Goal: Task Accomplishment & Management: Manage account settings

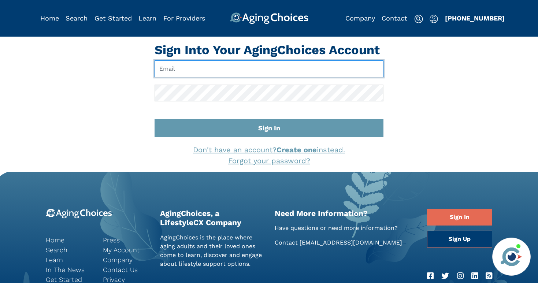
click at [229, 68] on input "Email" at bounding box center [268, 68] width 229 height 17
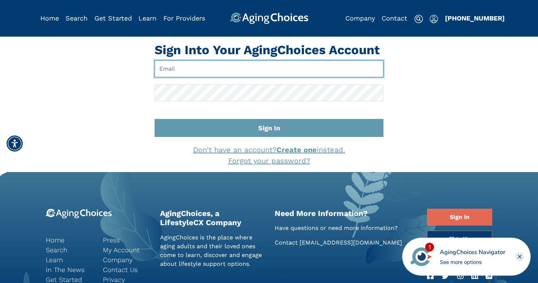
type input "brandoncompagnamba@gmail.com"
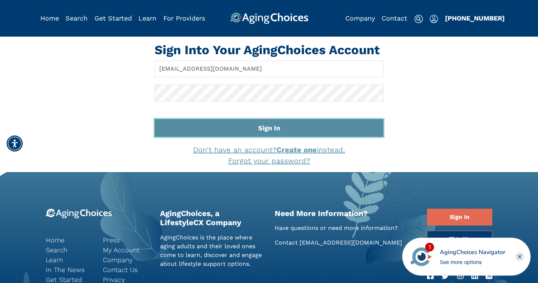
click at [224, 126] on button "Sign In" at bounding box center [268, 128] width 229 height 18
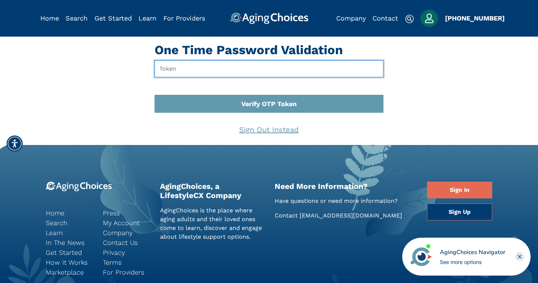
click at [167, 71] on input "text" at bounding box center [268, 68] width 229 height 17
type input "852250"
click at [154, 95] on button "Verify OTP Token" at bounding box center [268, 104] width 229 height 18
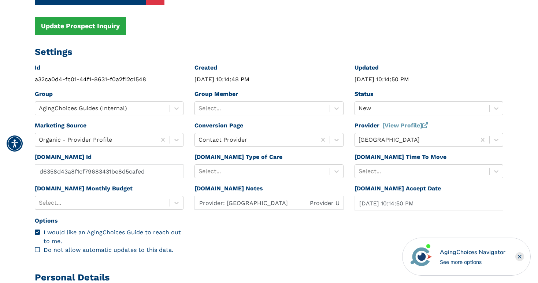
scroll to position [91, 0]
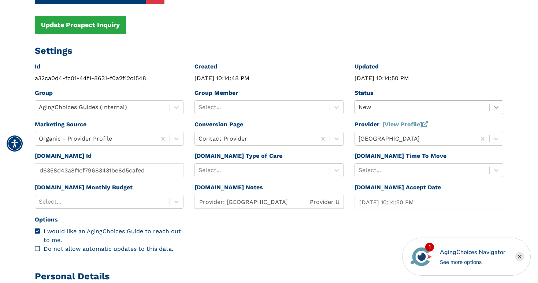
click at [498, 107] on icon at bounding box center [495, 107] width 7 height 7
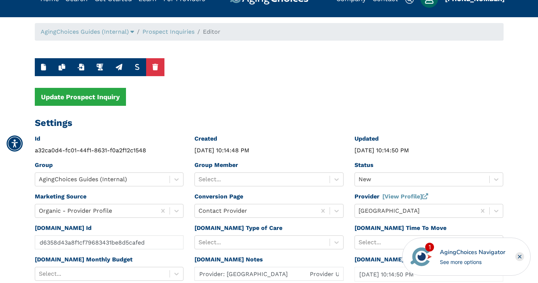
scroll to position [0, 0]
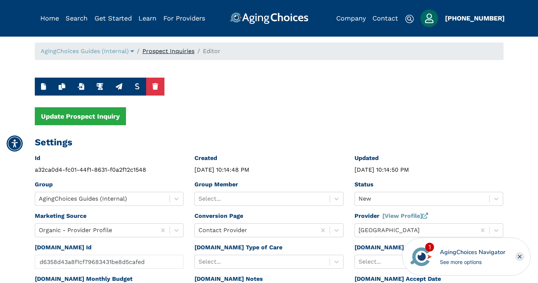
click at [179, 51] on link "Prospect Inquiries" at bounding box center [168, 51] width 52 height 7
